Goal: Find contact information: Find contact information

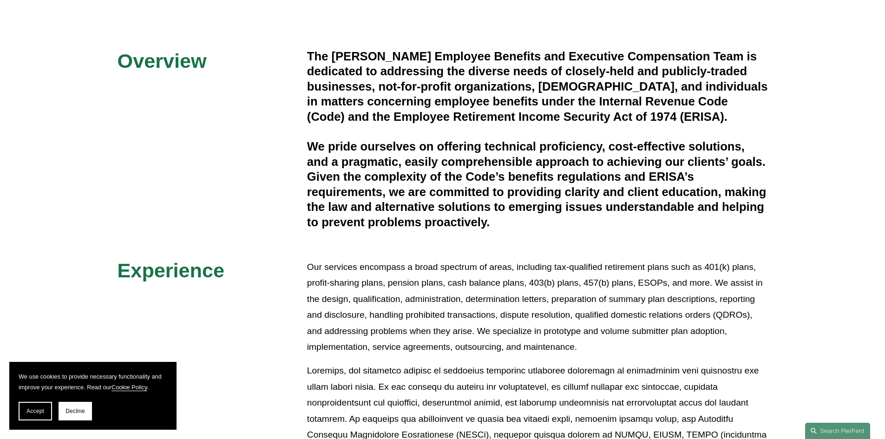
scroll to position [230, 0]
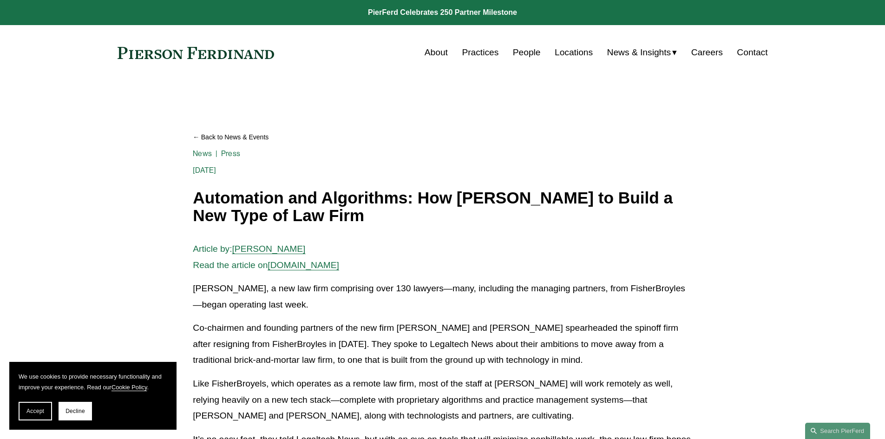
click at [580, 54] on link "Locations" at bounding box center [573, 53] width 38 height 18
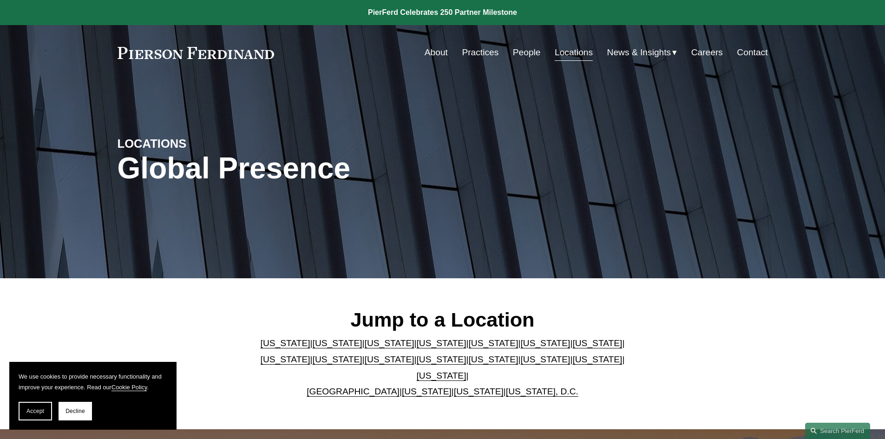
click at [317, 347] on link "[US_STATE]" at bounding box center [338, 343] width 50 height 10
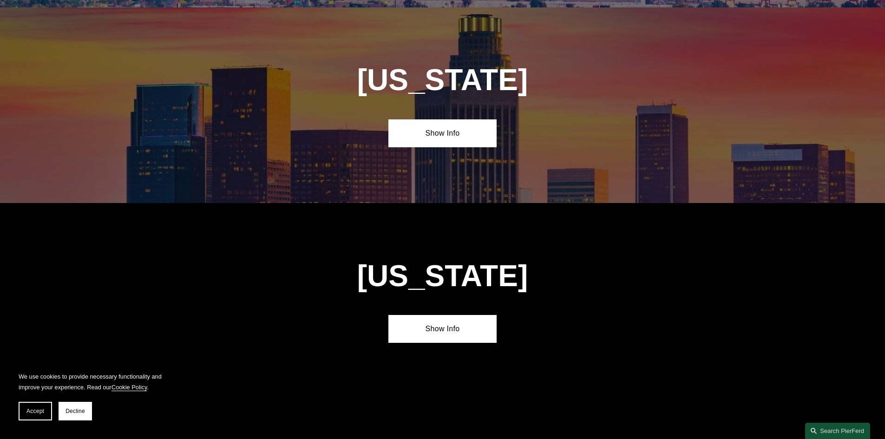
scroll to position [619, 0]
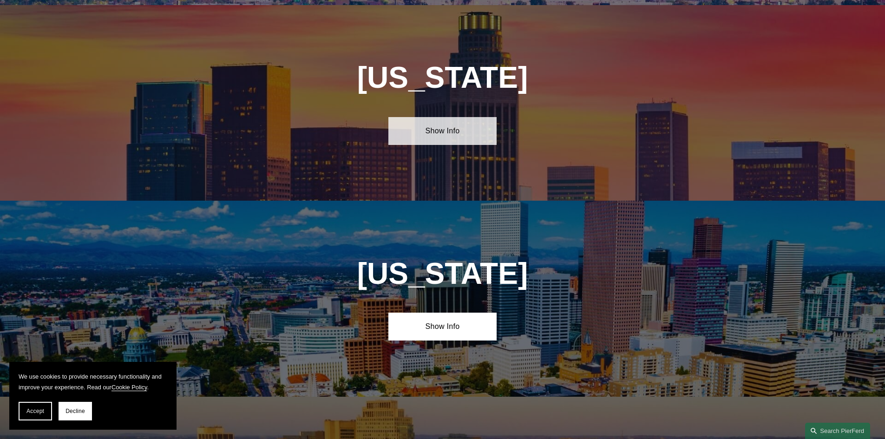
click at [438, 136] on link "Show Info" at bounding box center [442, 131] width 108 height 28
